Goal: Task Accomplishment & Management: Manage account settings

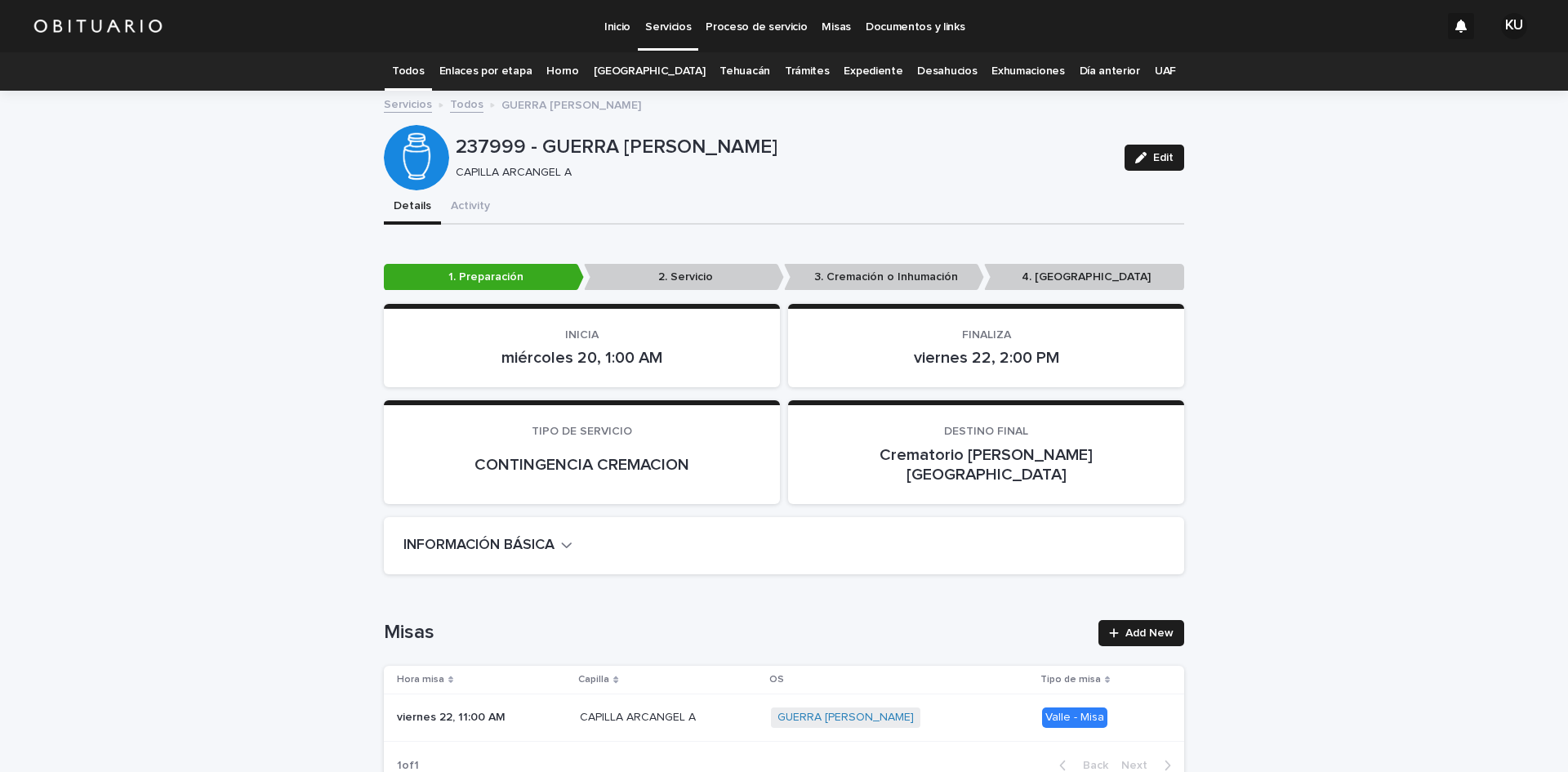
click at [424, 68] on link "Todos" at bounding box center [408, 71] width 32 height 38
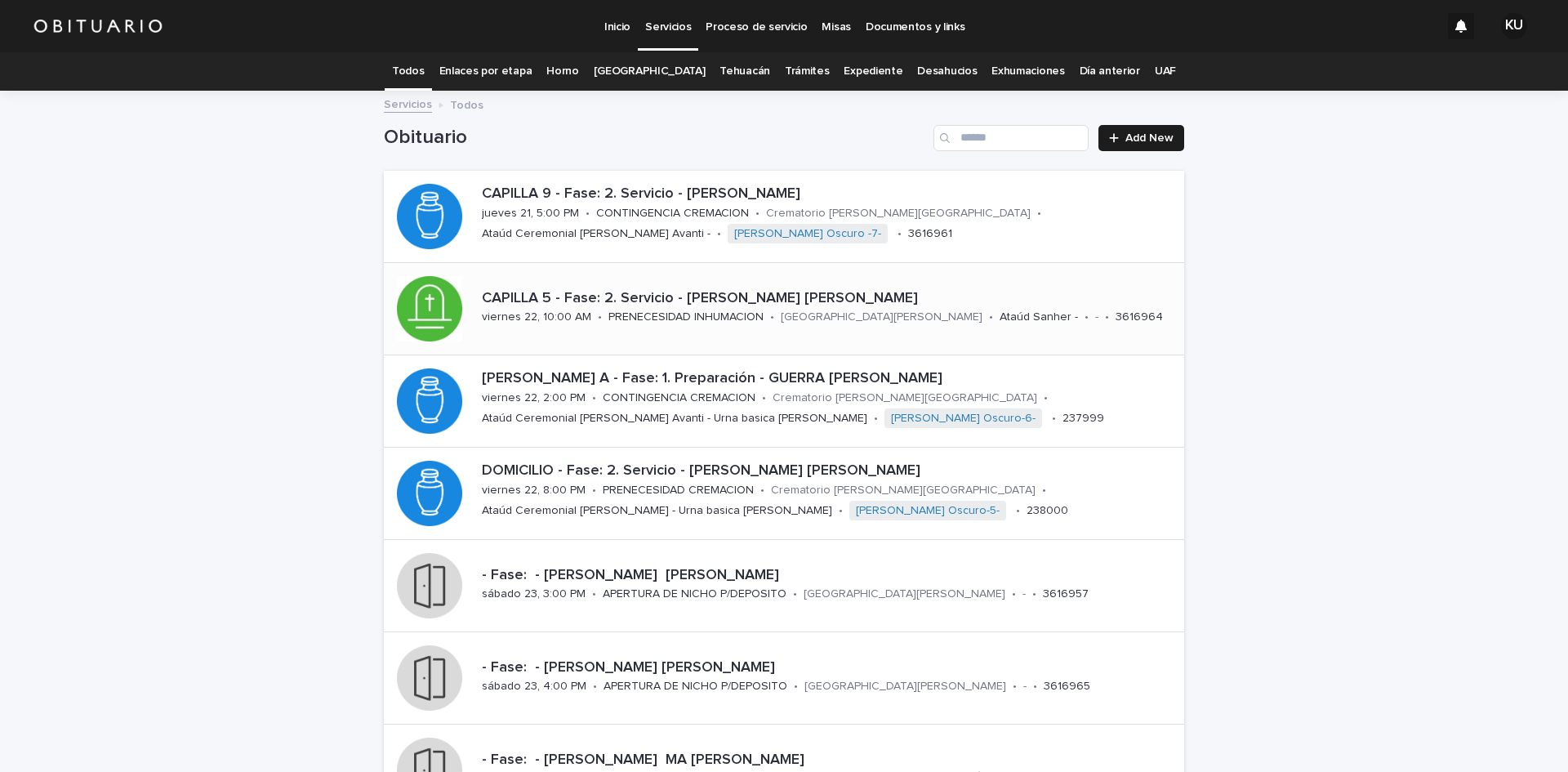
click at [859, 299] on p "CAPILLA 5 - Fase: 2. Servicio - [PERSON_NAME] [PERSON_NAME]" at bounding box center [829, 298] width 696 height 18
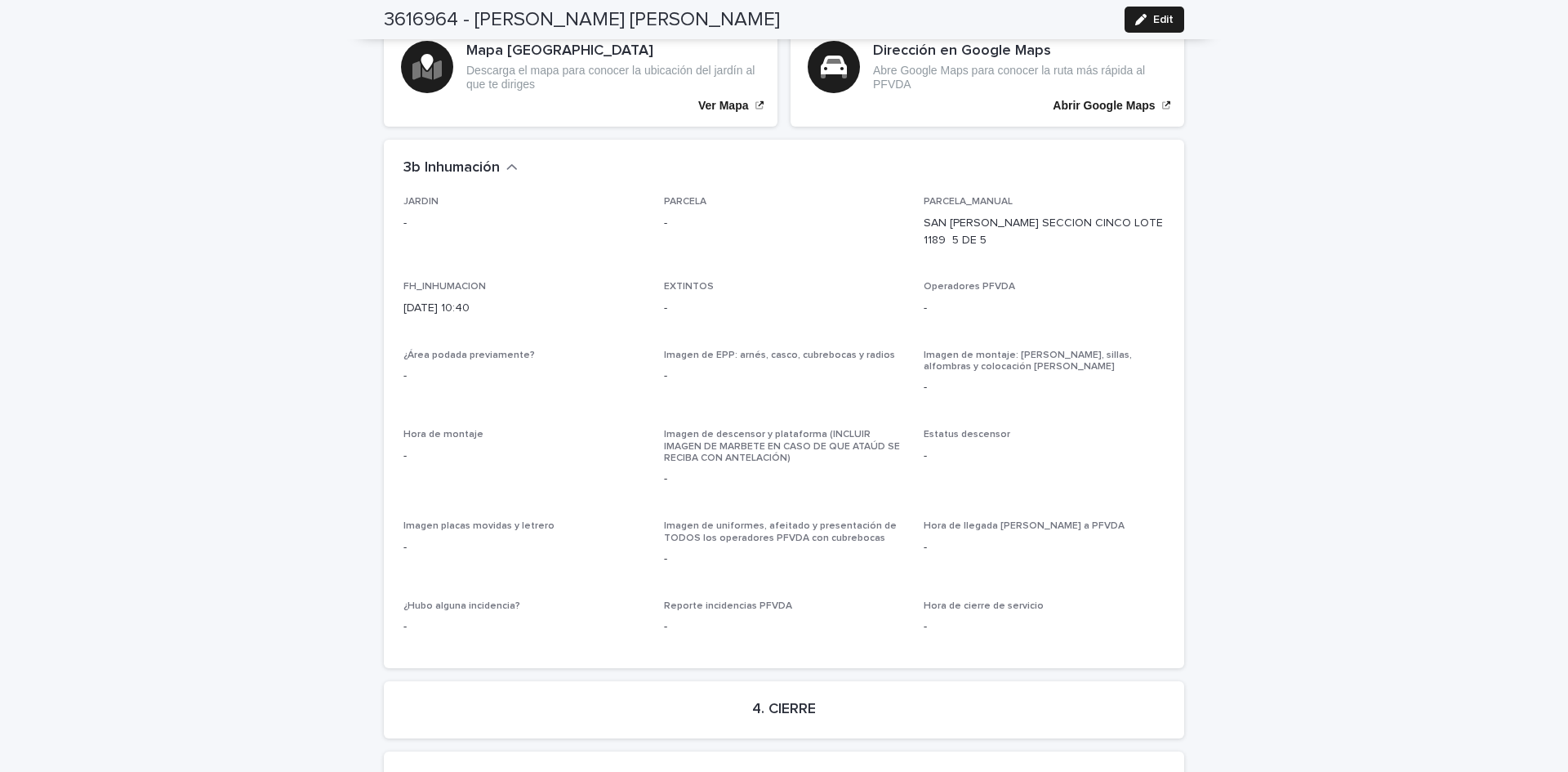
scroll to position [4095, 0]
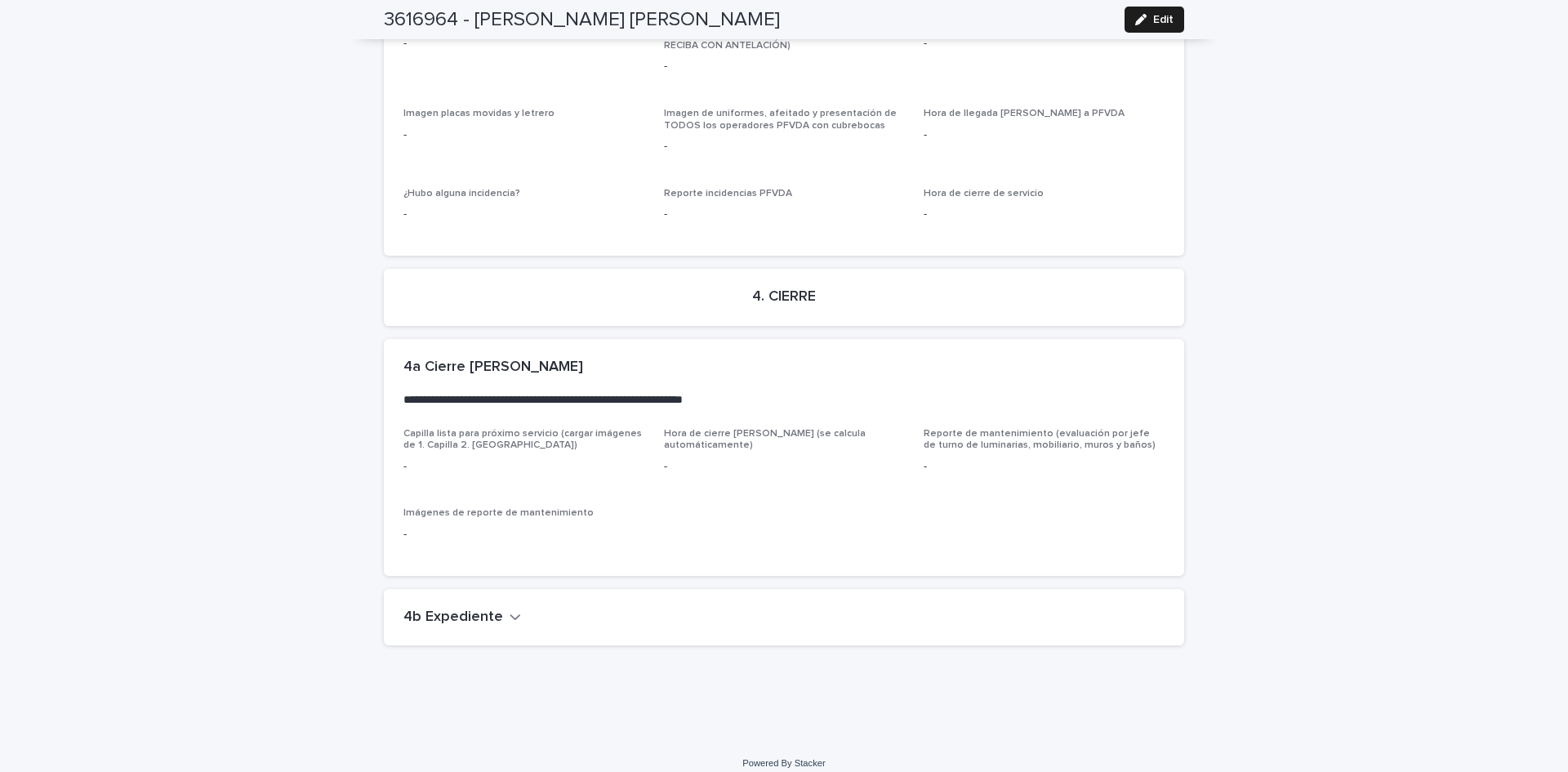
click at [510, 614] on icon "button" at bounding box center [515, 617] width 10 height 6
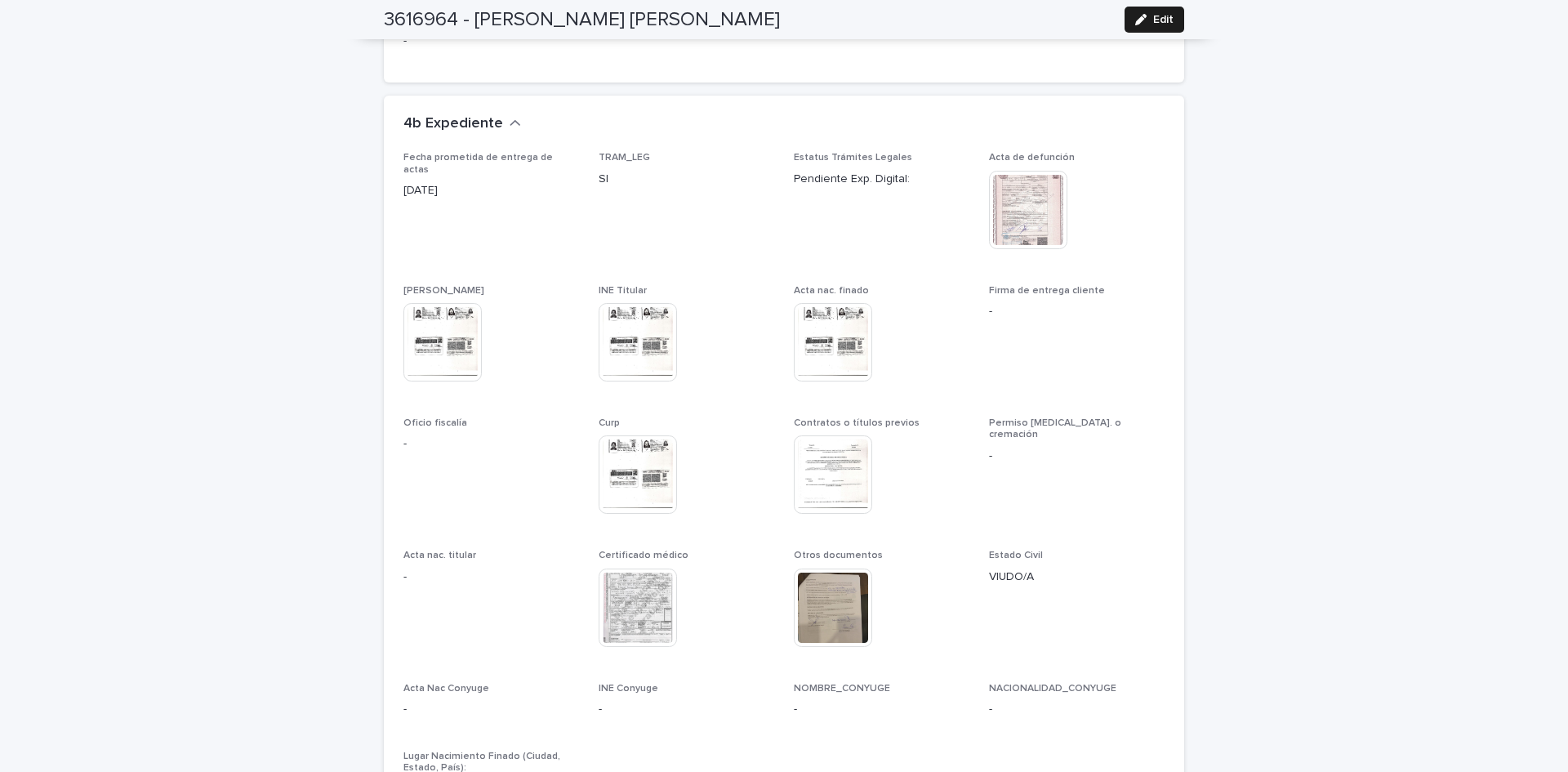
scroll to position [4601, 0]
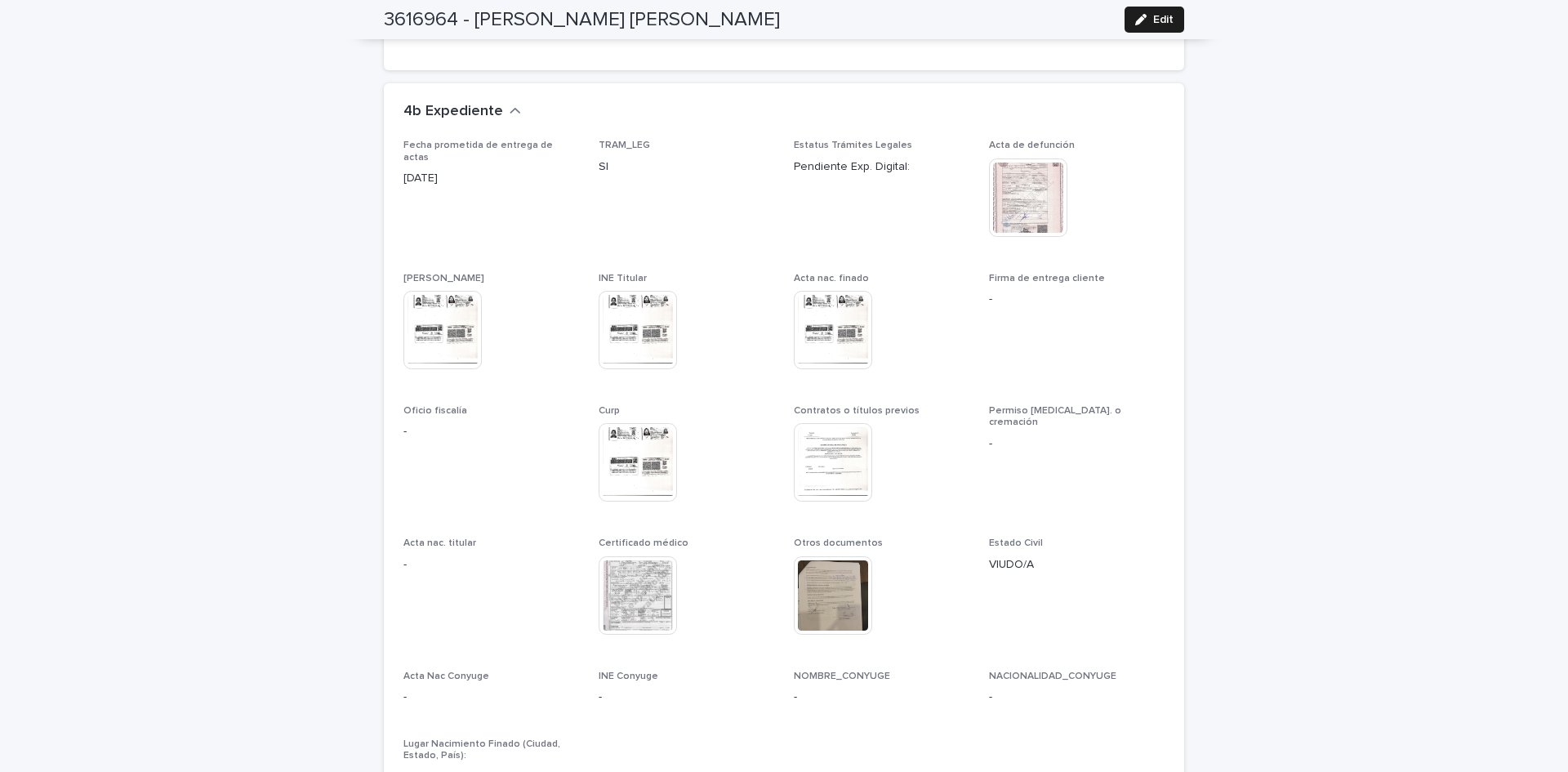
click at [845, 445] on img at bounding box center [833, 463] width 79 height 79
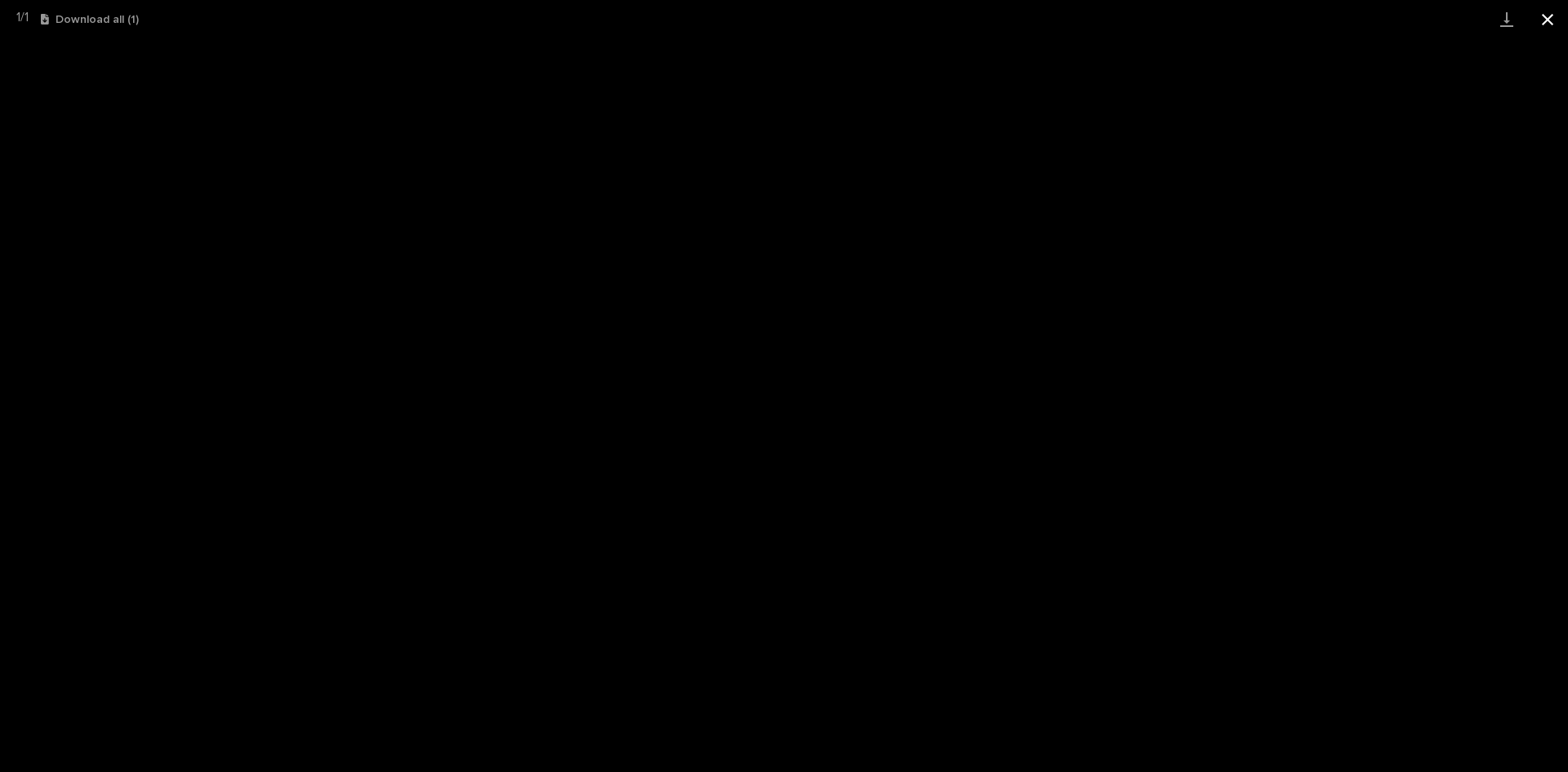
click at [1550, 13] on button "Close gallery" at bounding box center [1547, 19] width 40 height 38
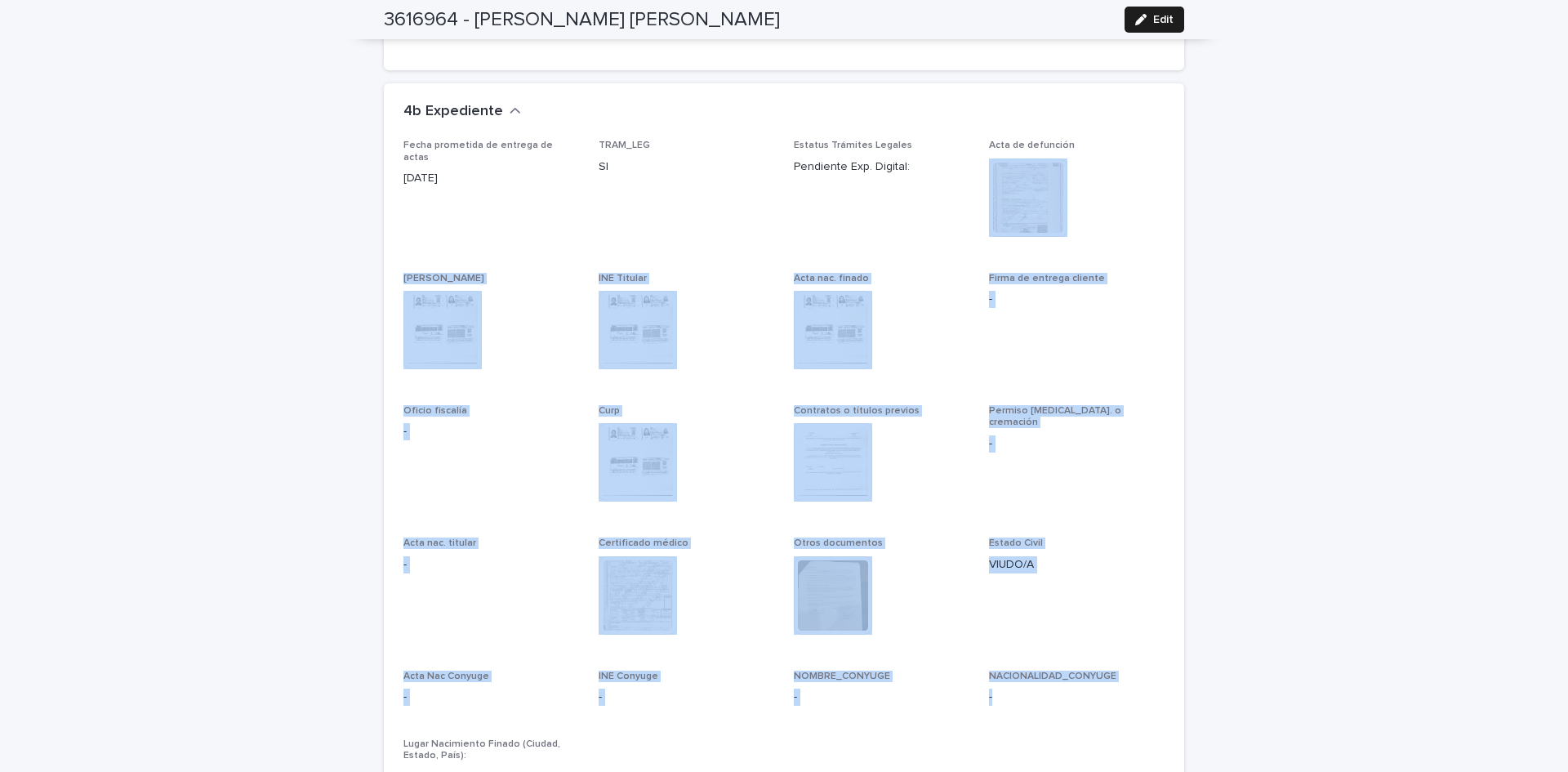
drag, startPoint x: 1554, startPoint y: 692, endPoint x: 1516, endPoint y: 219, distance: 474.5
click at [1568, 197] on div "Inicio Servicios Proceso de servicio Misas Documentos y links KU Todos Enlaces …" at bounding box center [784, 386] width 1568 height 772
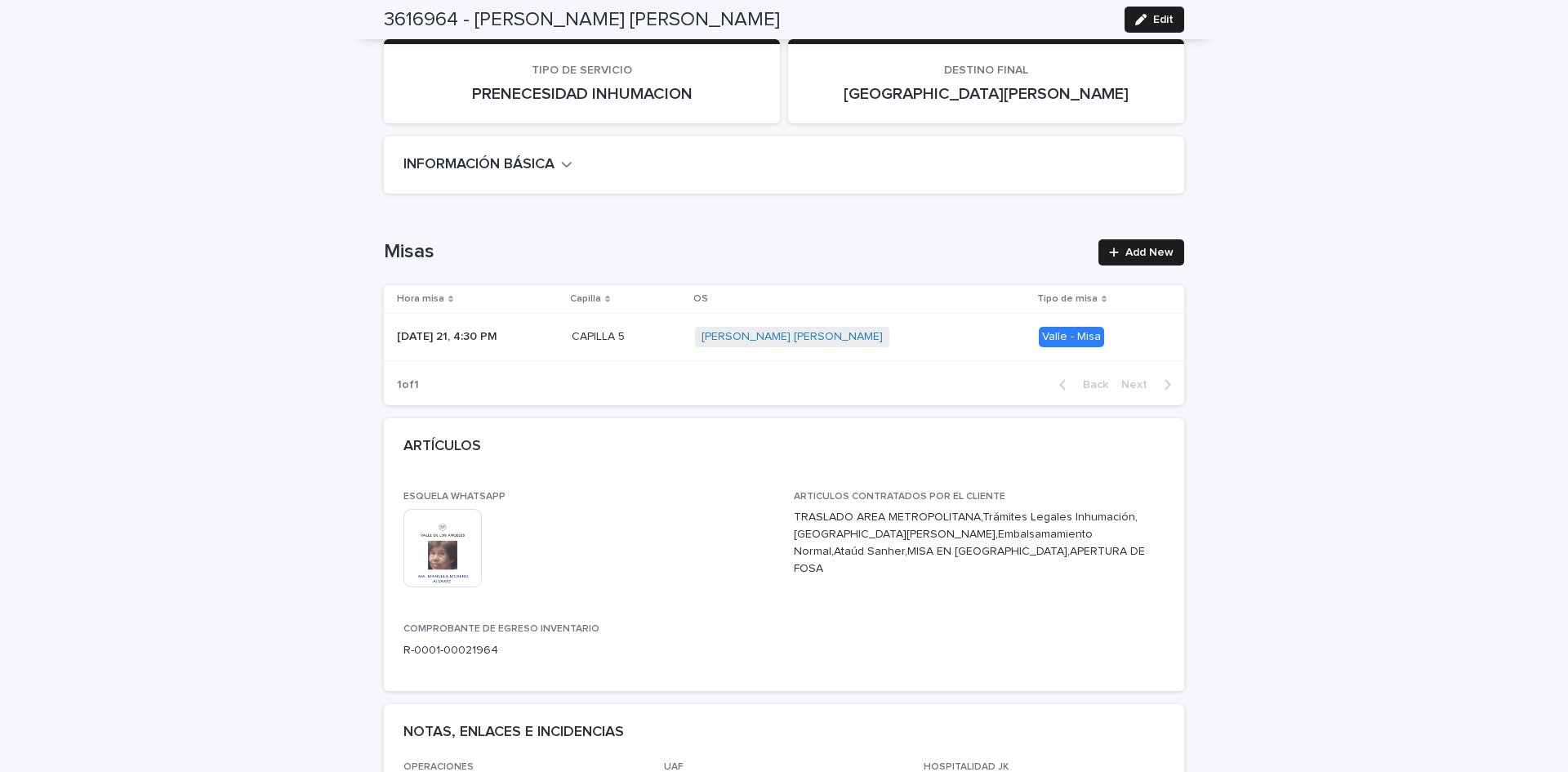
scroll to position [0, 0]
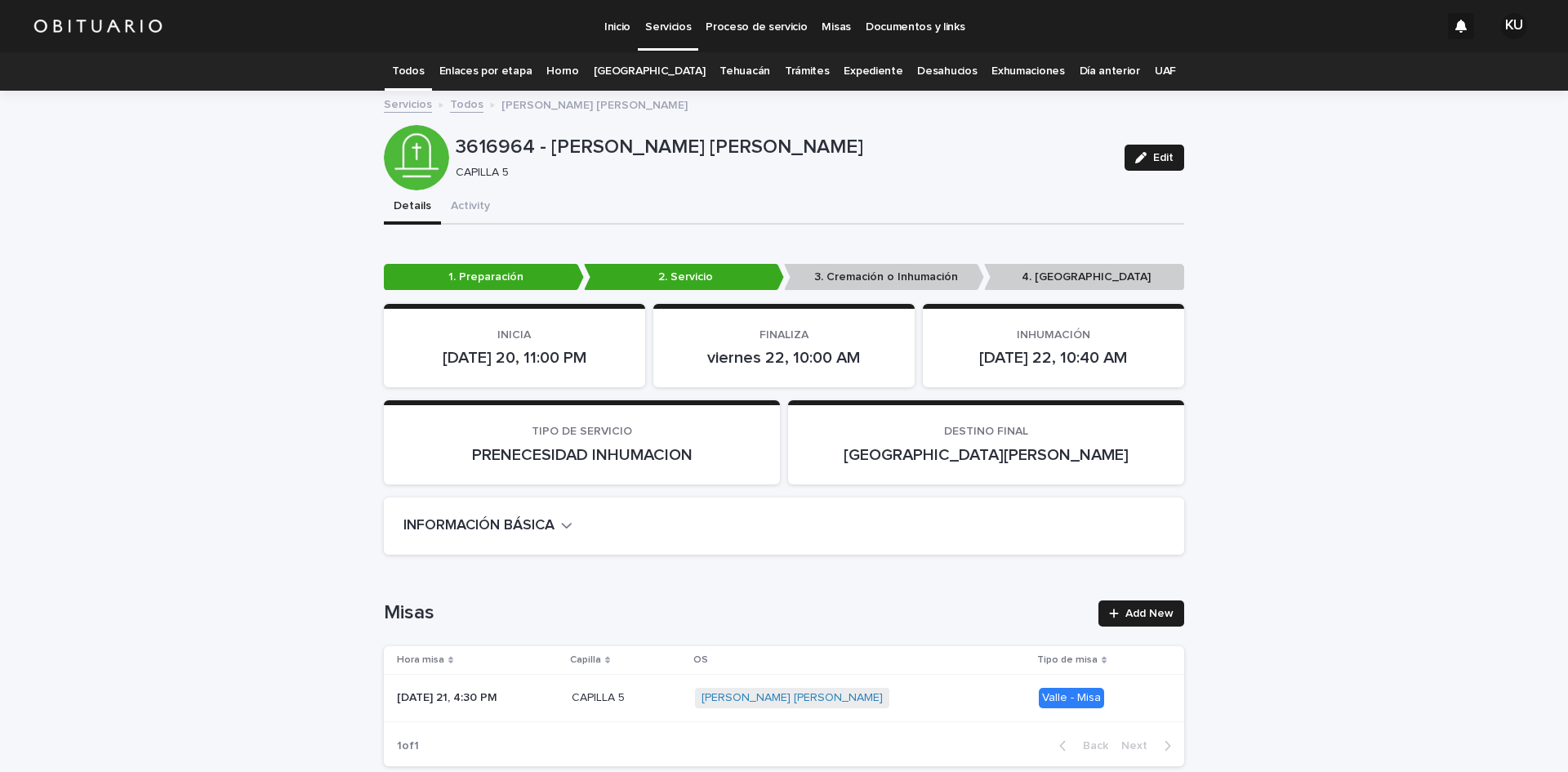
click at [424, 66] on link "Todos" at bounding box center [408, 71] width 32 height 38
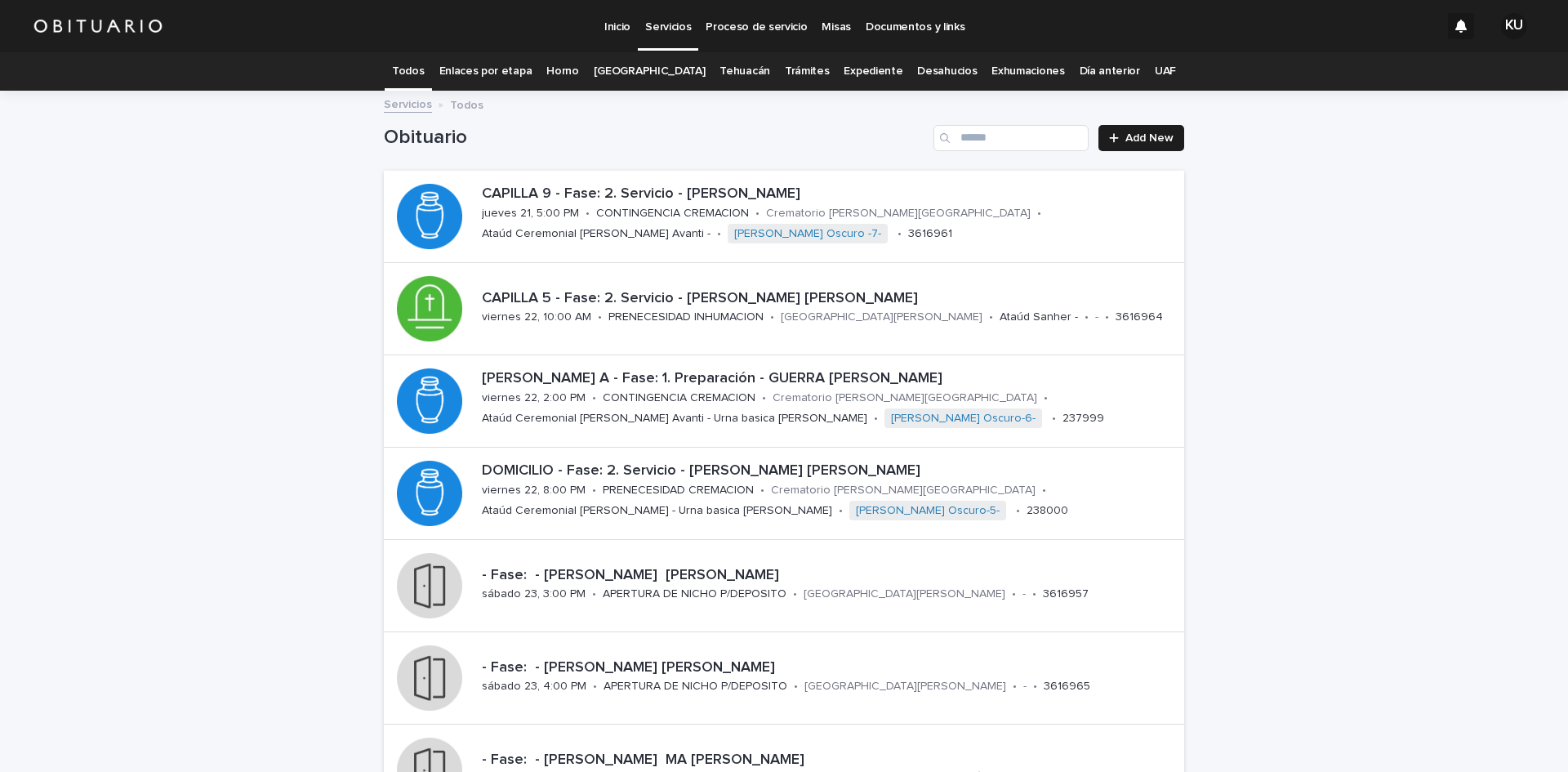
click at [862, 67] on link "Expediente" at bounding box center [874, 71] width 59 height 38
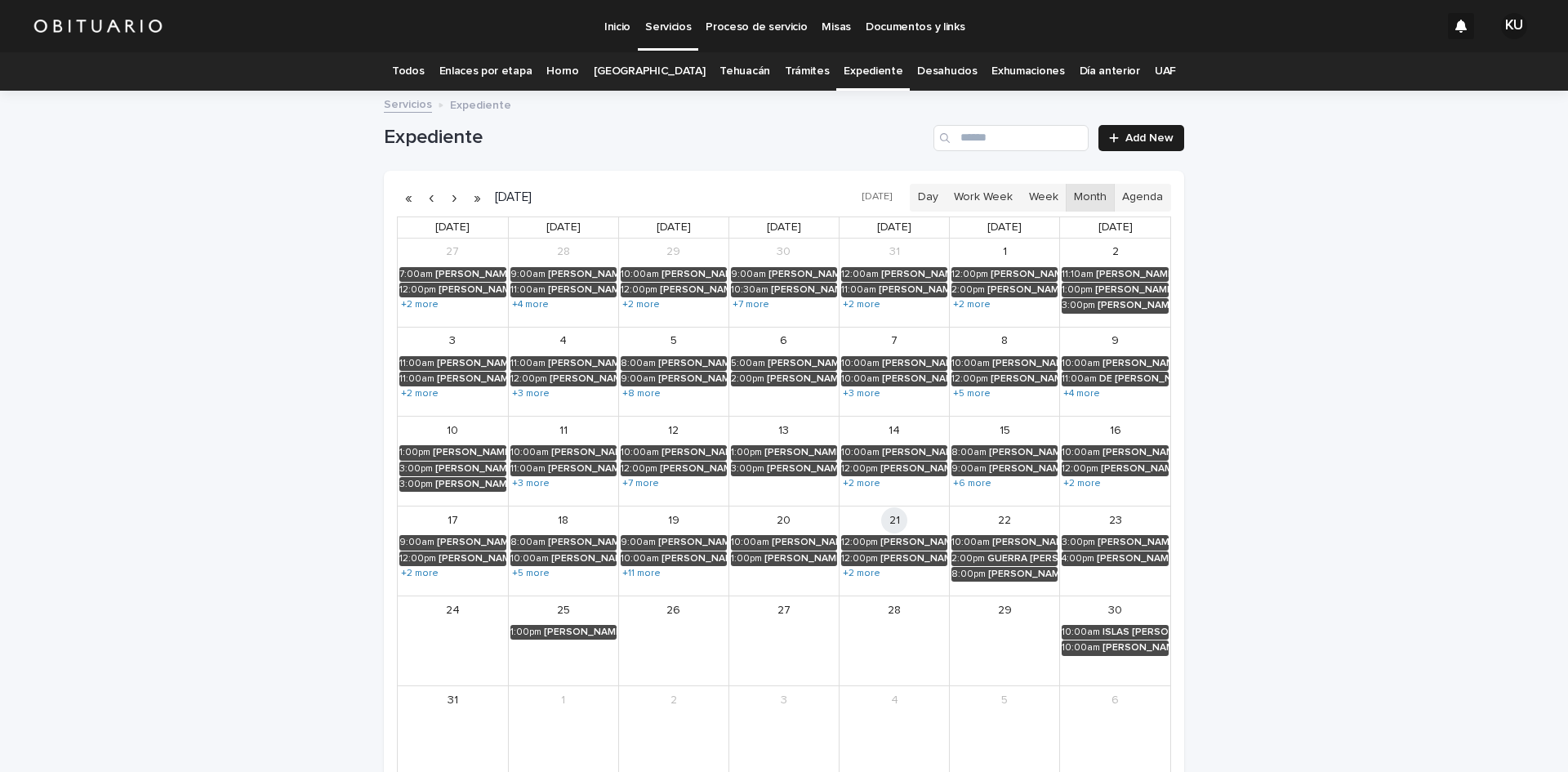
click at [844, 69] on link "Expediente" at bounding box center [874, 71] width 59 height 38
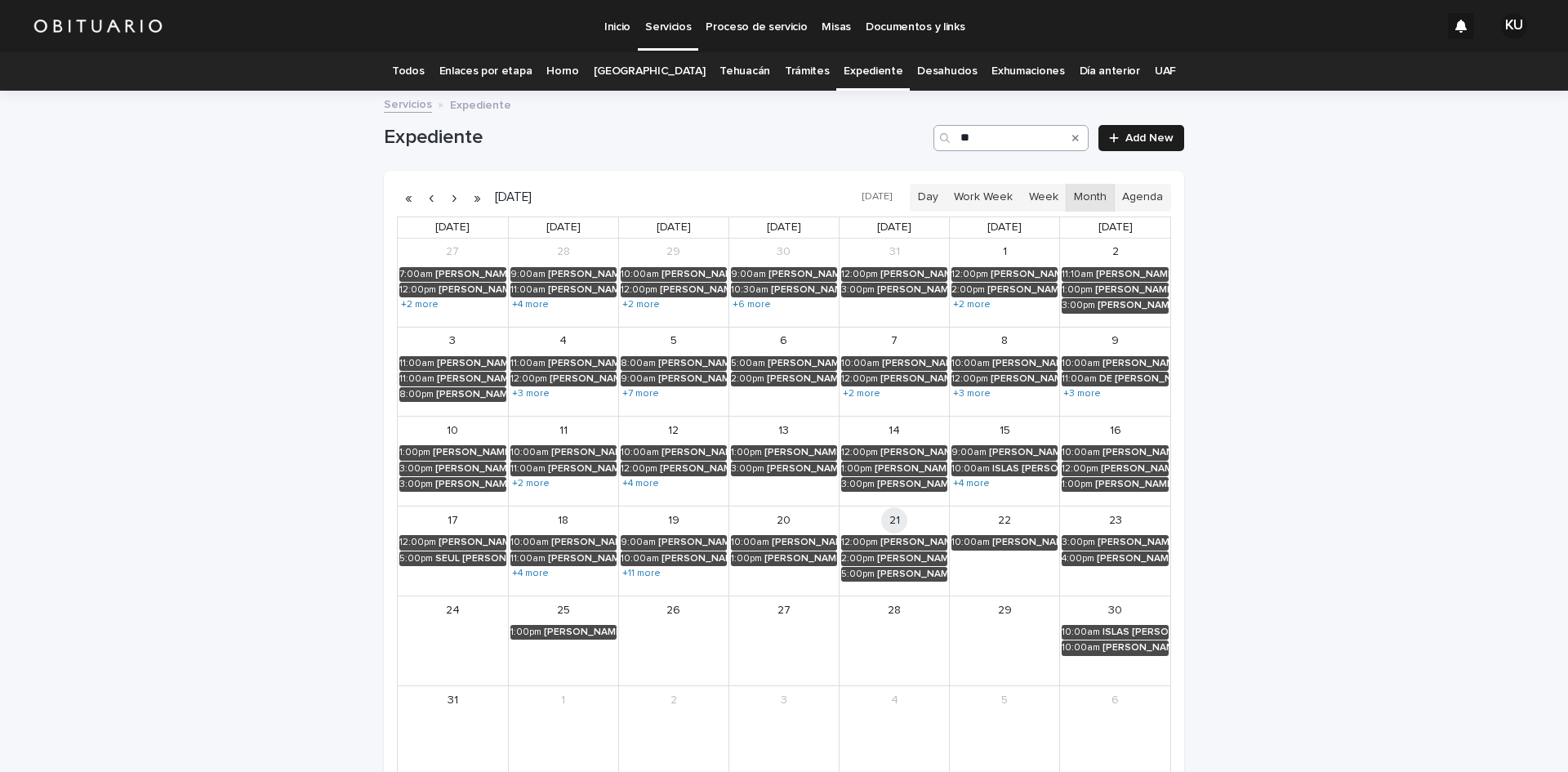
type input "*"
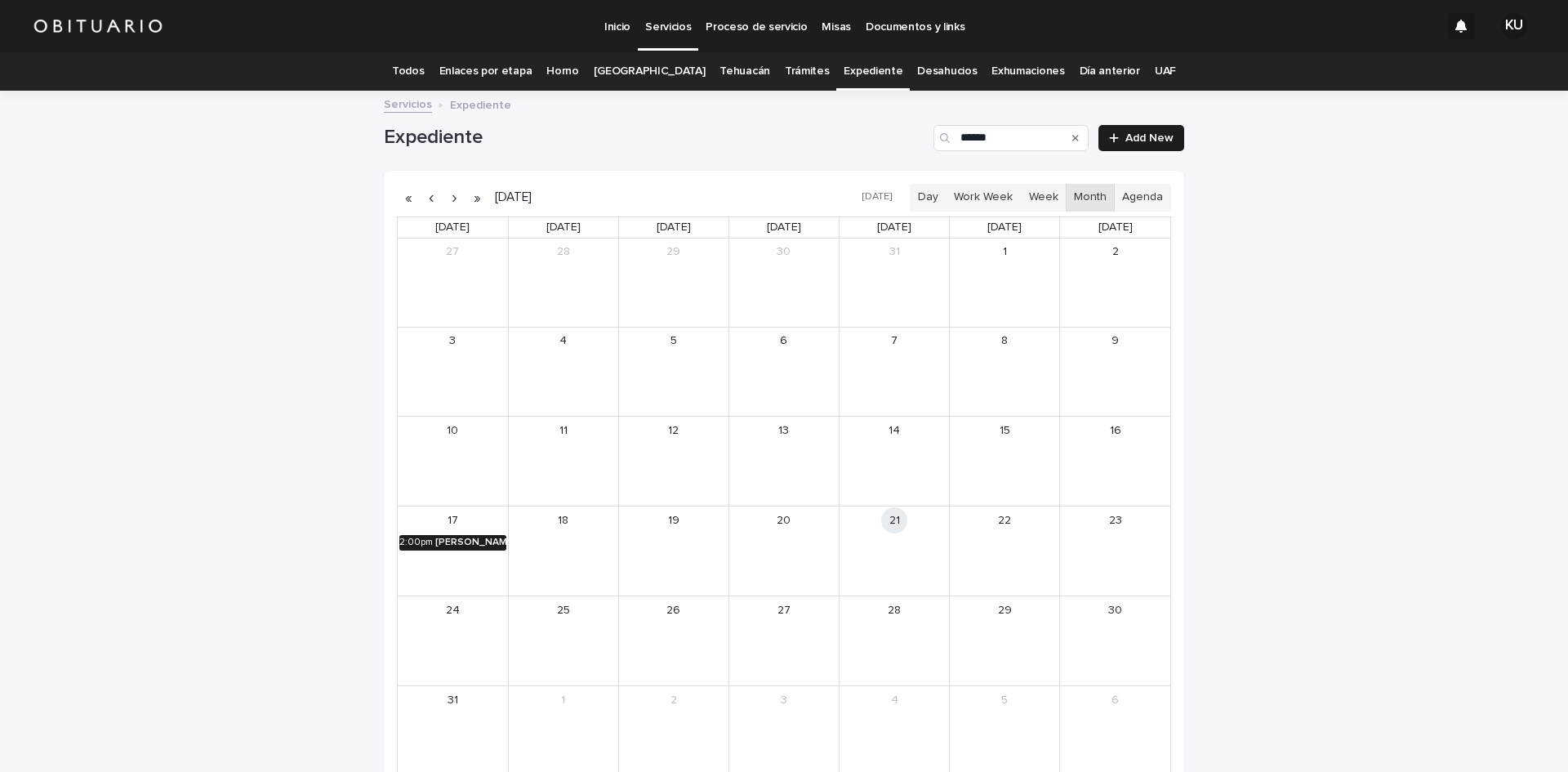
click at [473, 542] on div "[PERSON_NAME]" at bounding box center [471, 543] width 71 height 12
type input "******"
click at [467, 557] on button "See Details" at bounding box center [447, 566] width 219 height 27
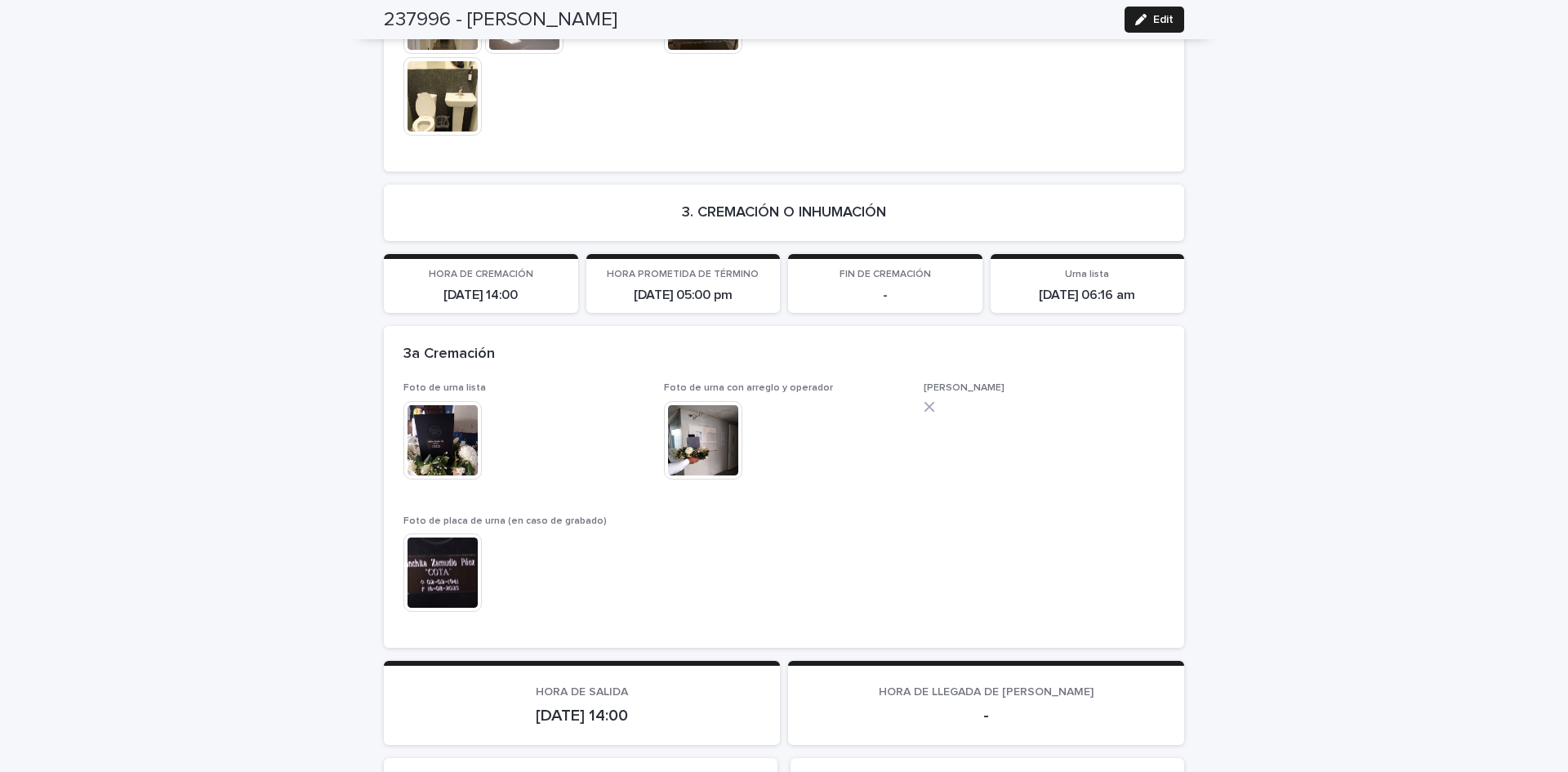
scroll to position [3828, 0]
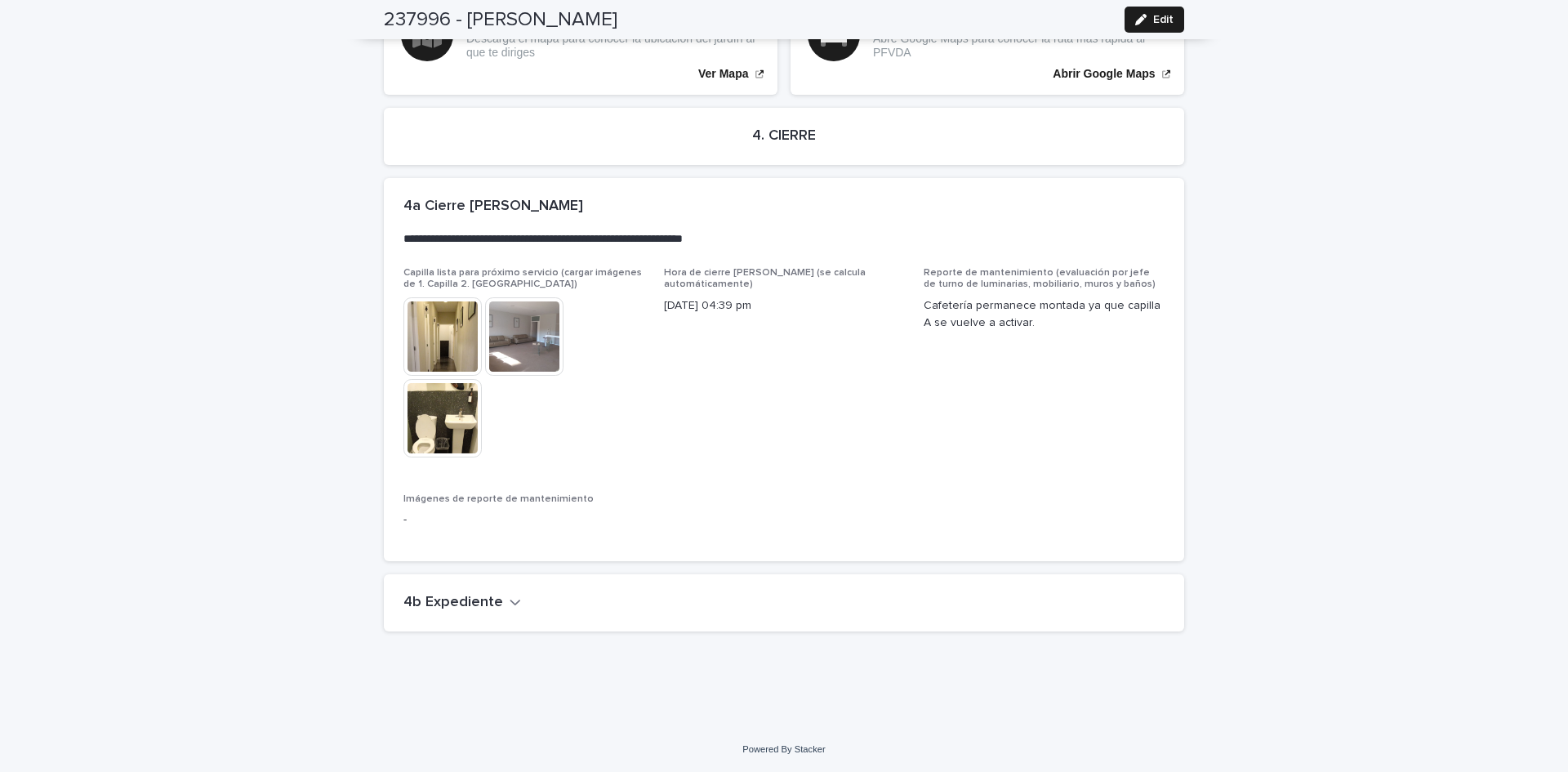
click at [510, 597] on icon "button" at bounding box center [516, 602] width 12 height 15
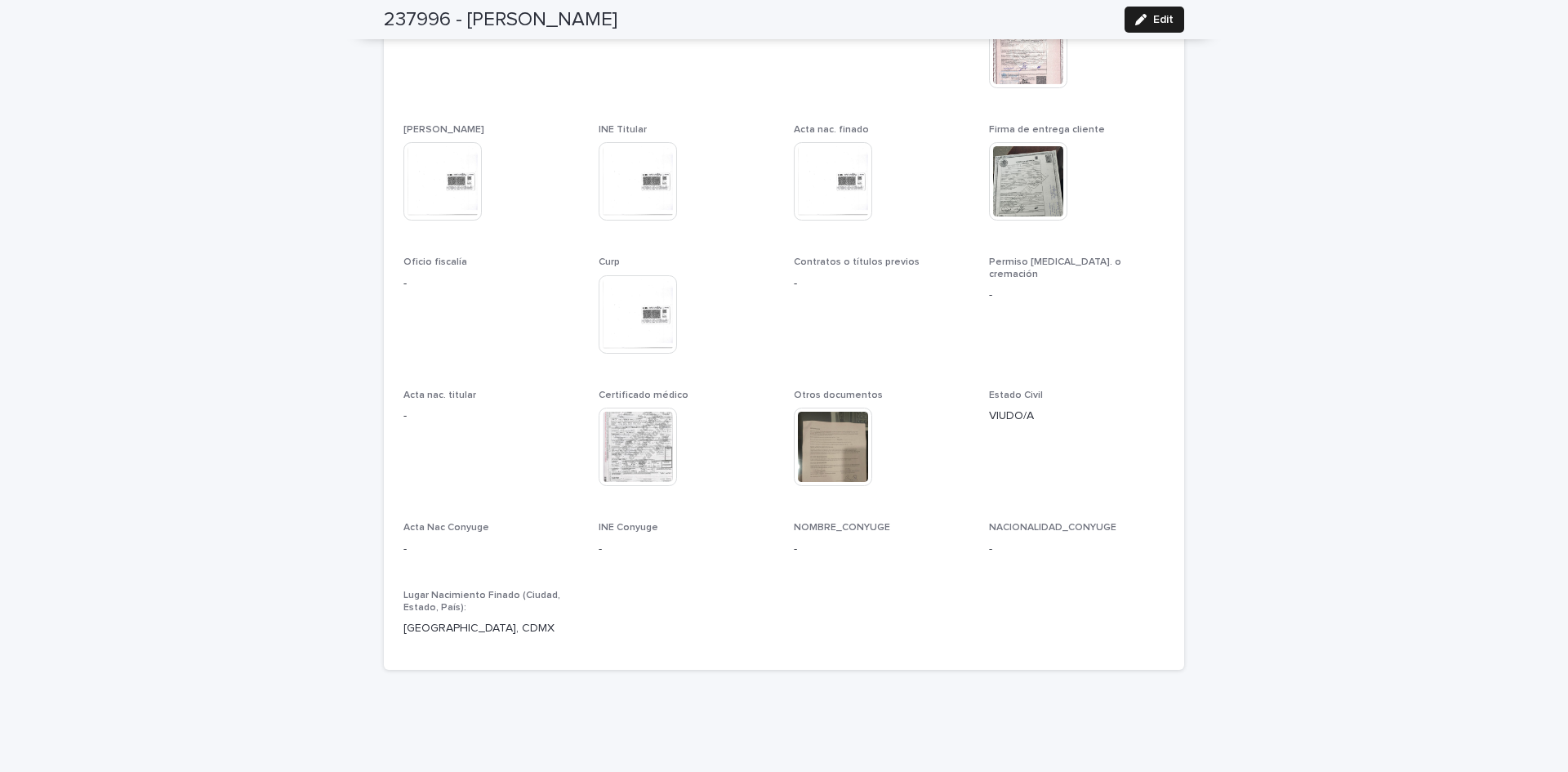
scroll to position [4477, 0]
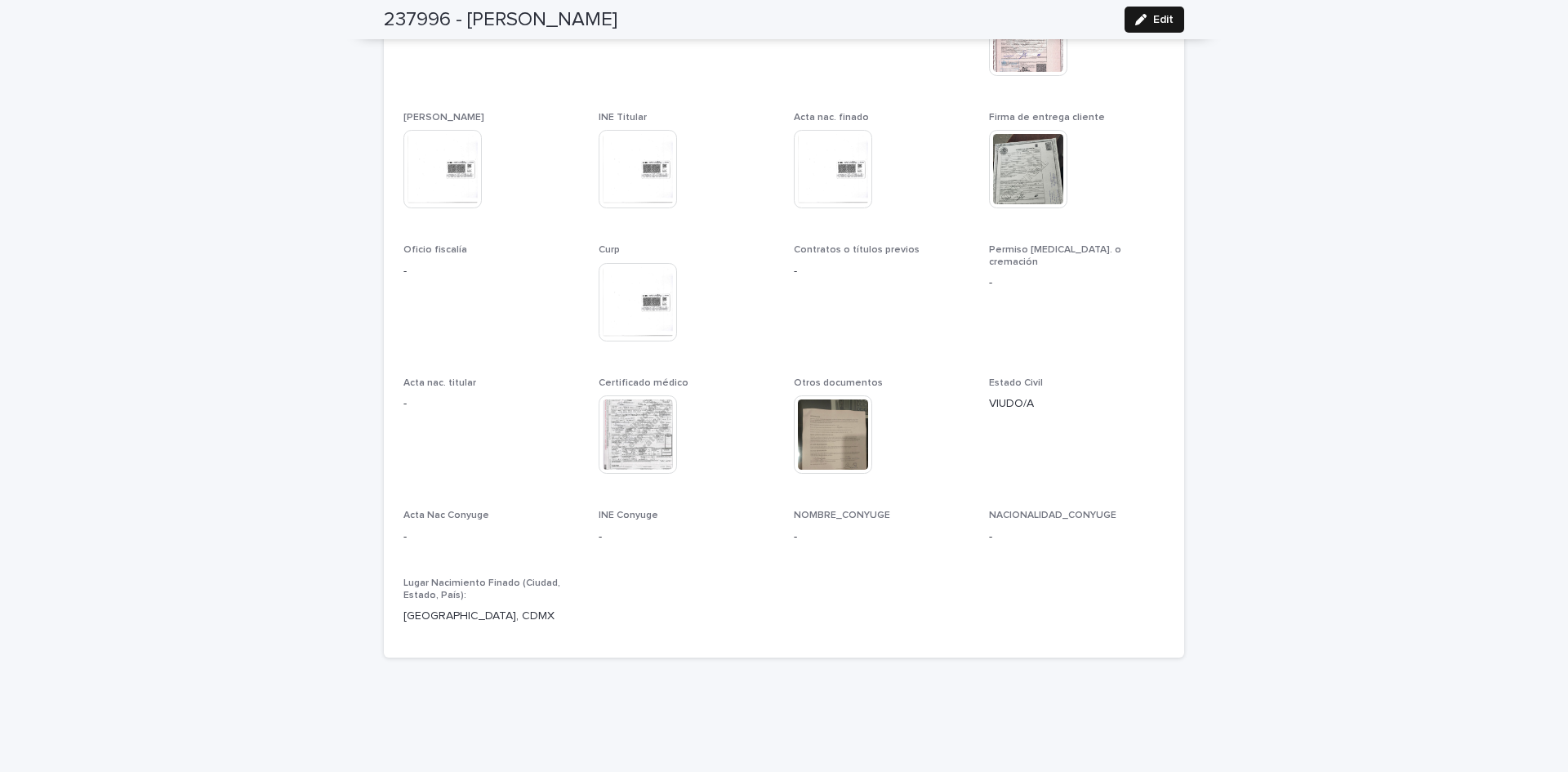
click at [1158, 17] on span "Edit" at bounding box center [1163, 20] width 21 height 12
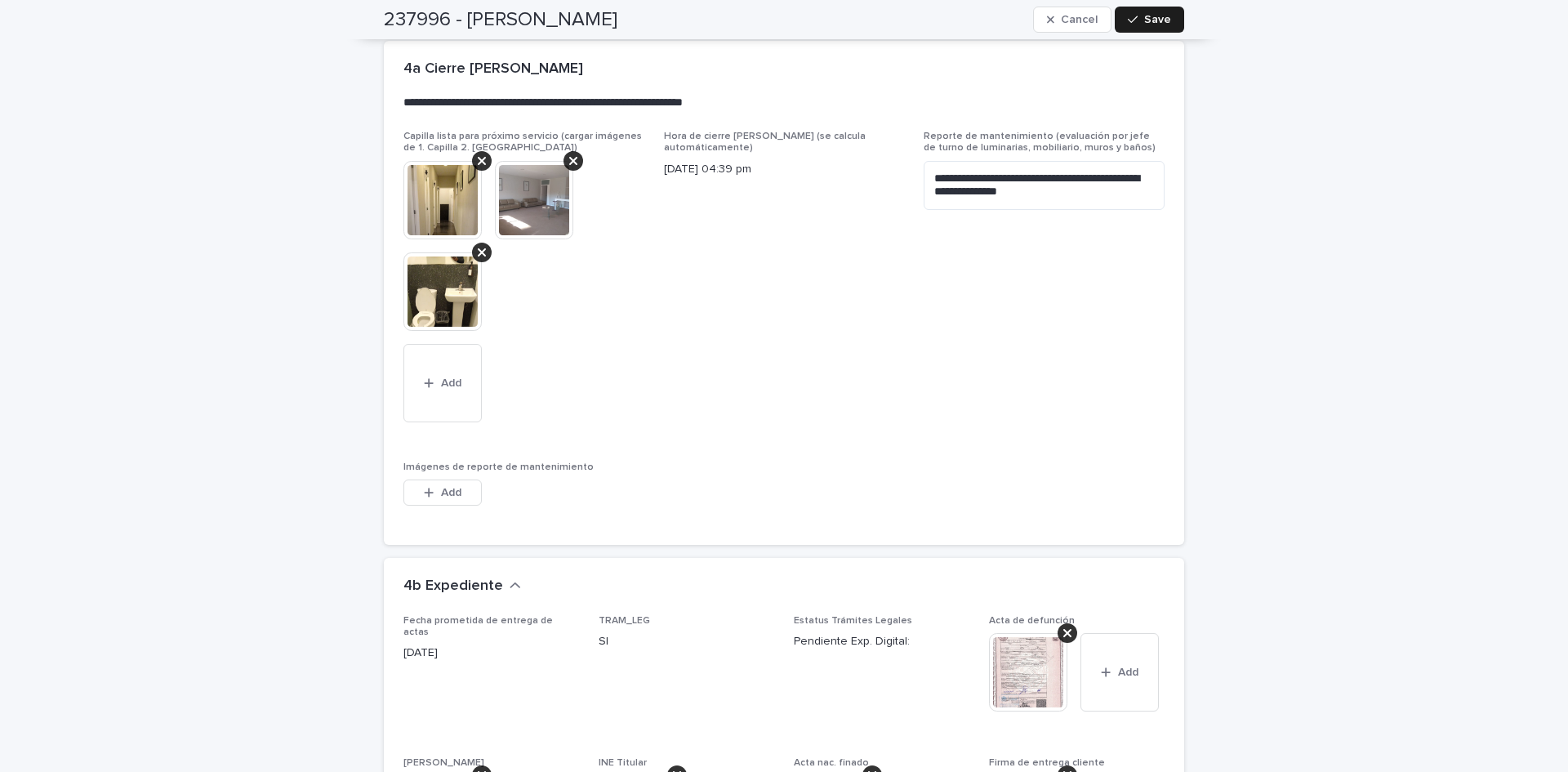
click at [924, 379] on span "**********" at bounding box center [1044, 287] width 241 height 311
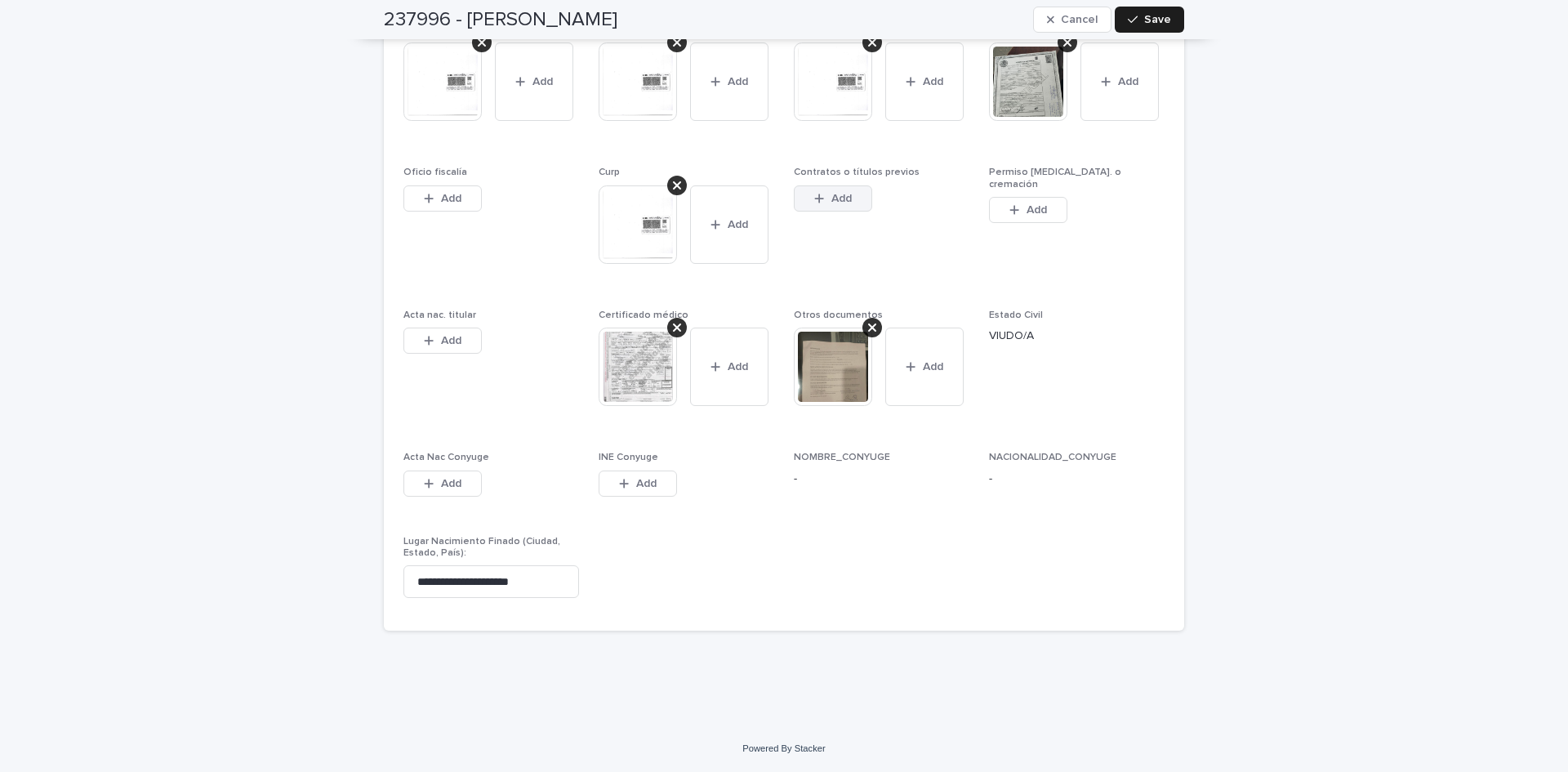
click at [828, 189] on button "Add" at bounding box center [833, 198] width 79 height 27
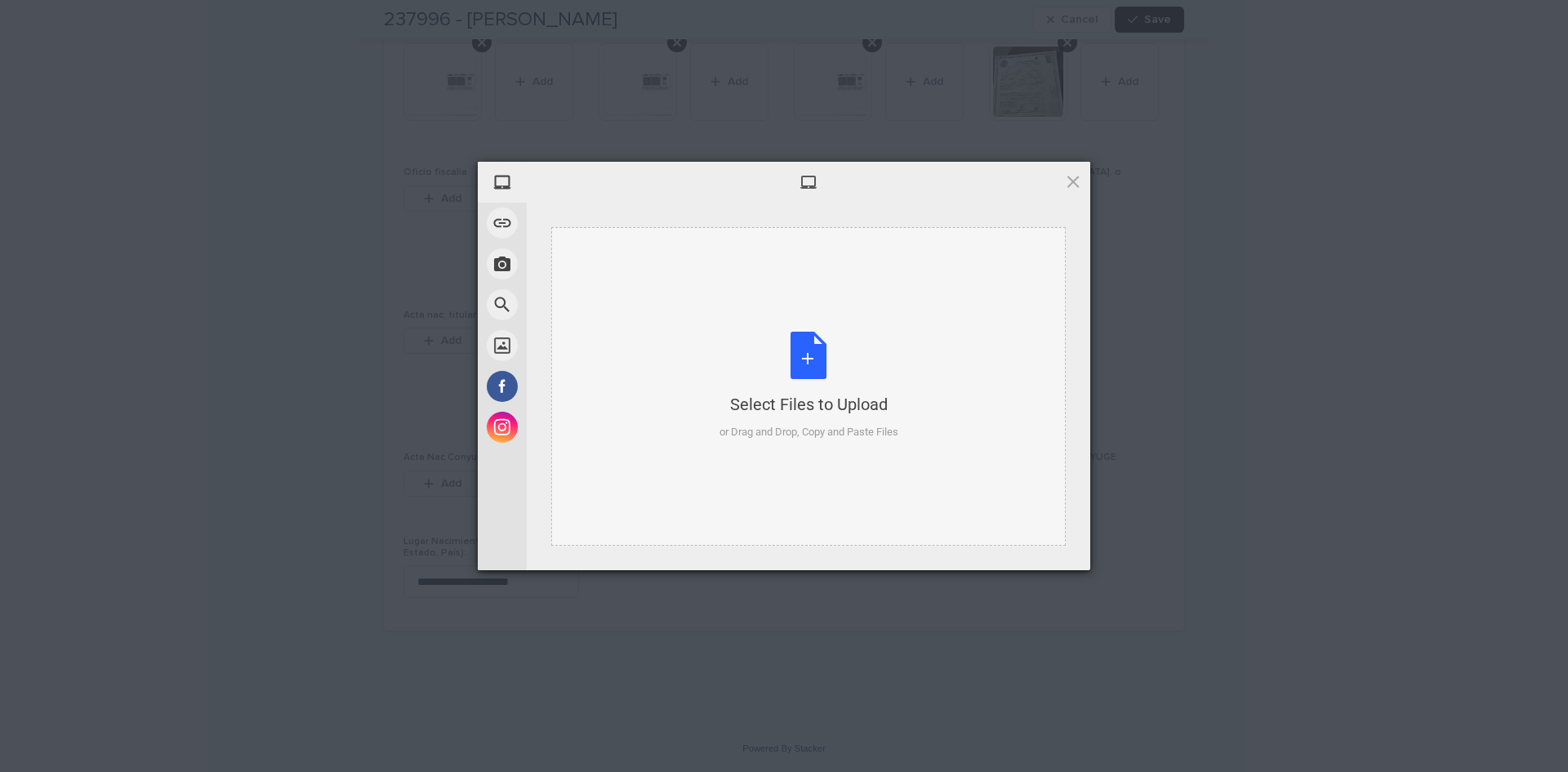
click at [804, 339] on div "Select Files to Upload or Drag and Drop, Copy and Paste Files" at bounding box center [810, 386] width 179 height 108
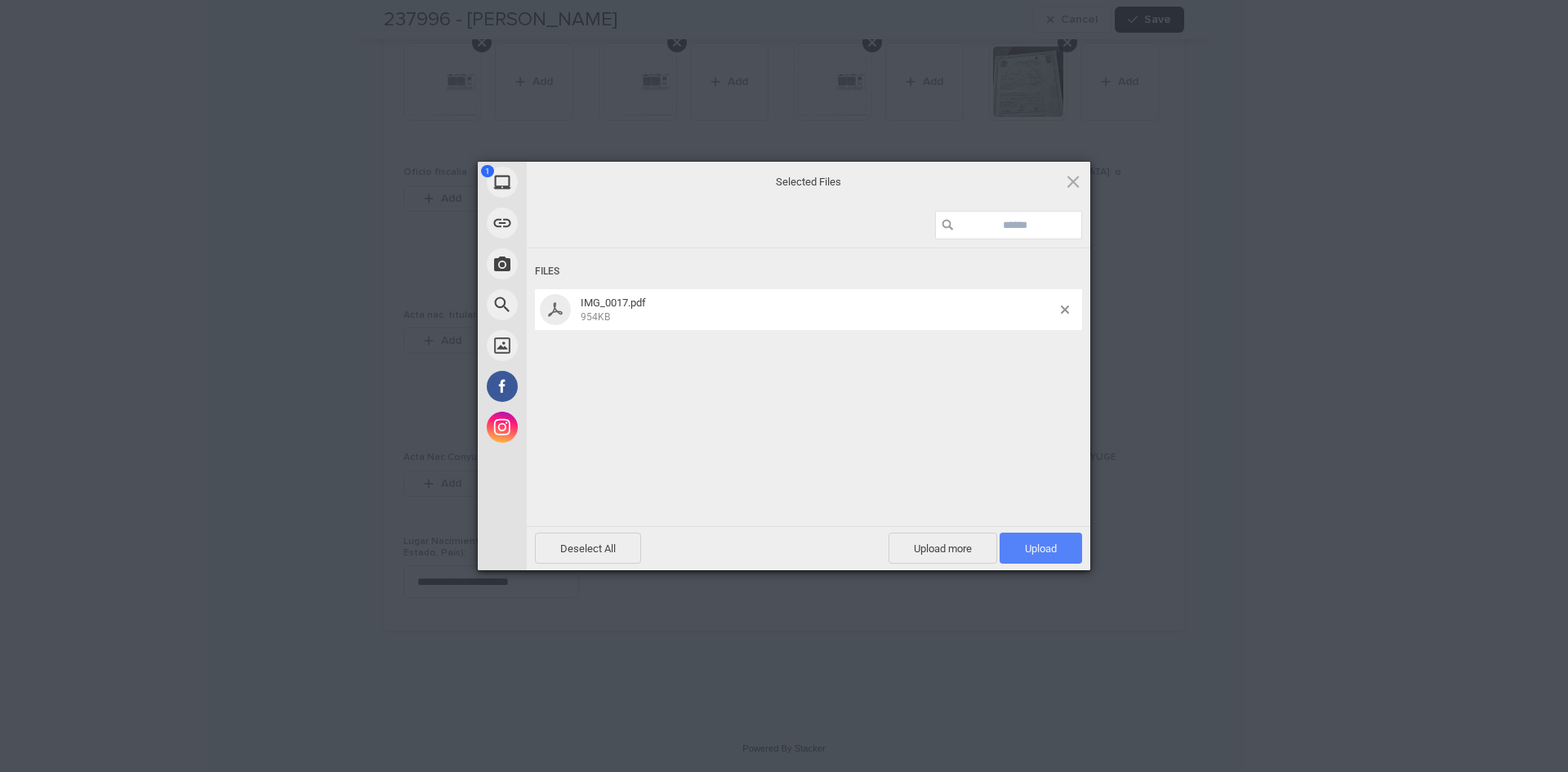
click at [1015, 535] on span "Upload 1" at bounding box center [1041, 548] width 83 height 32
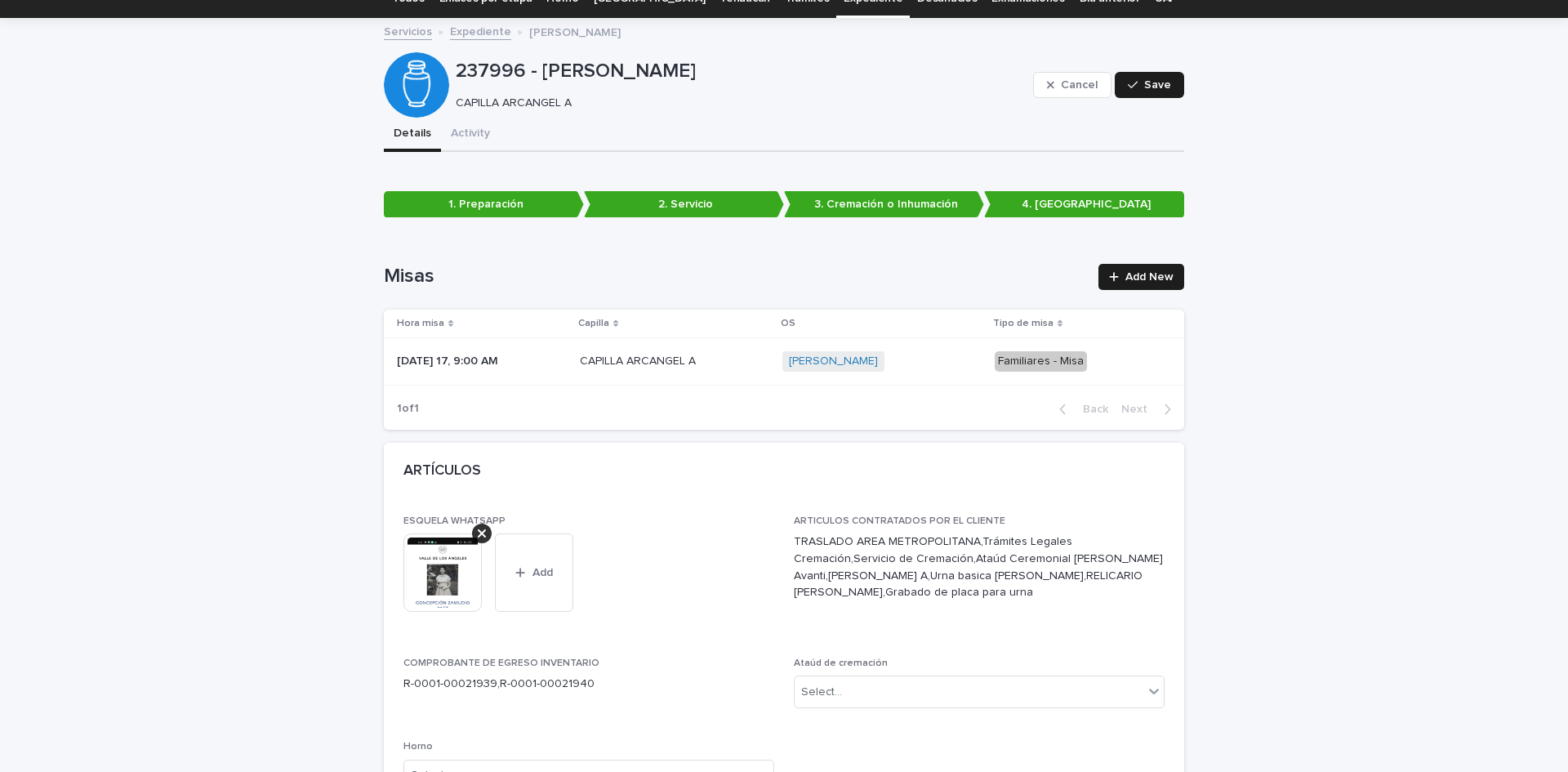
scroll to position [0, 0]
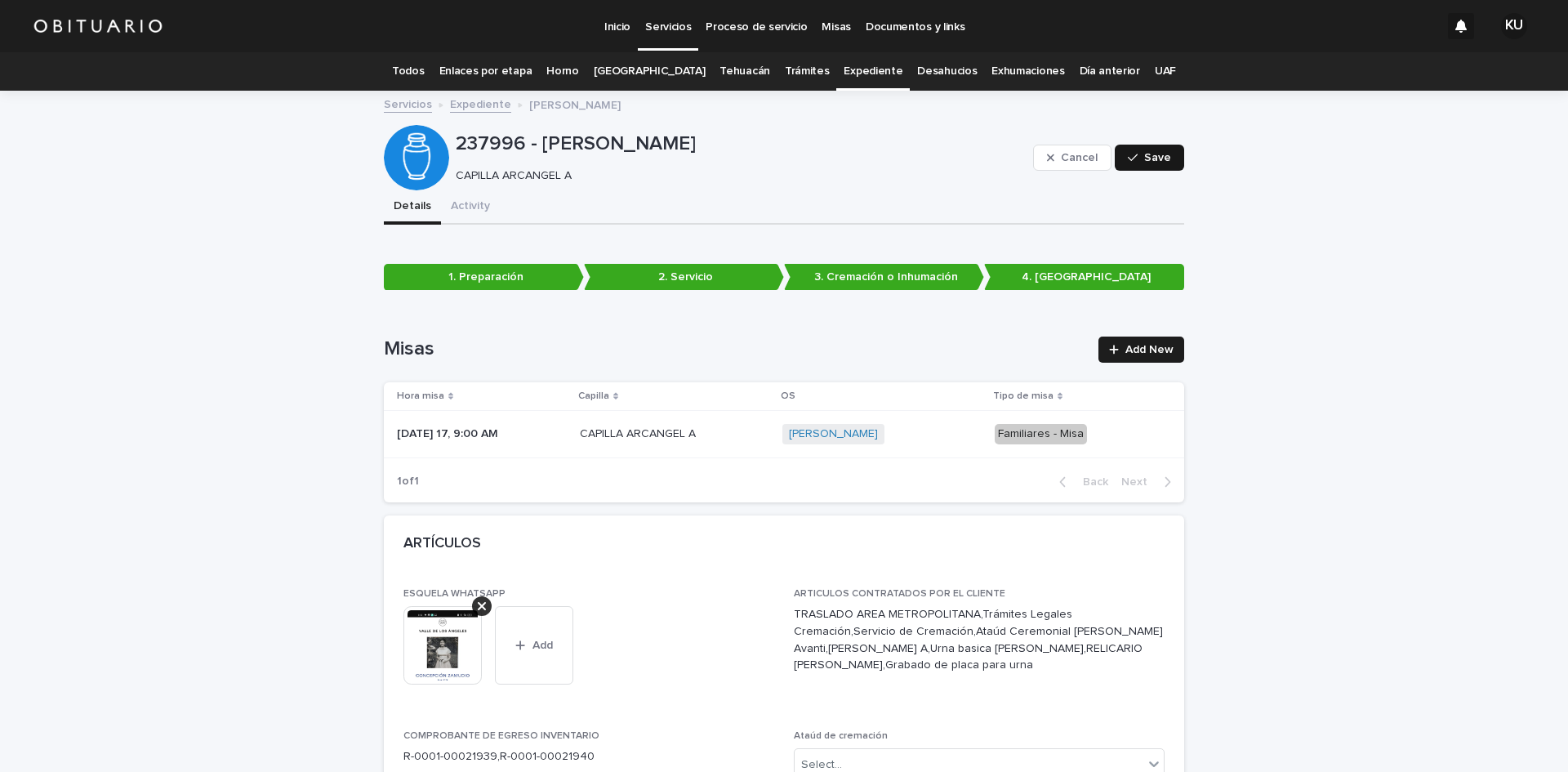
click at [1144, 153] on span "Save" at bounding box center [1157, 158] width 27 height 12
click at [424, 71] on link "Todos" at bounding box center [408, 71] width 32 height 38
